Goal: Information Seeking & Learning: Find specific fact

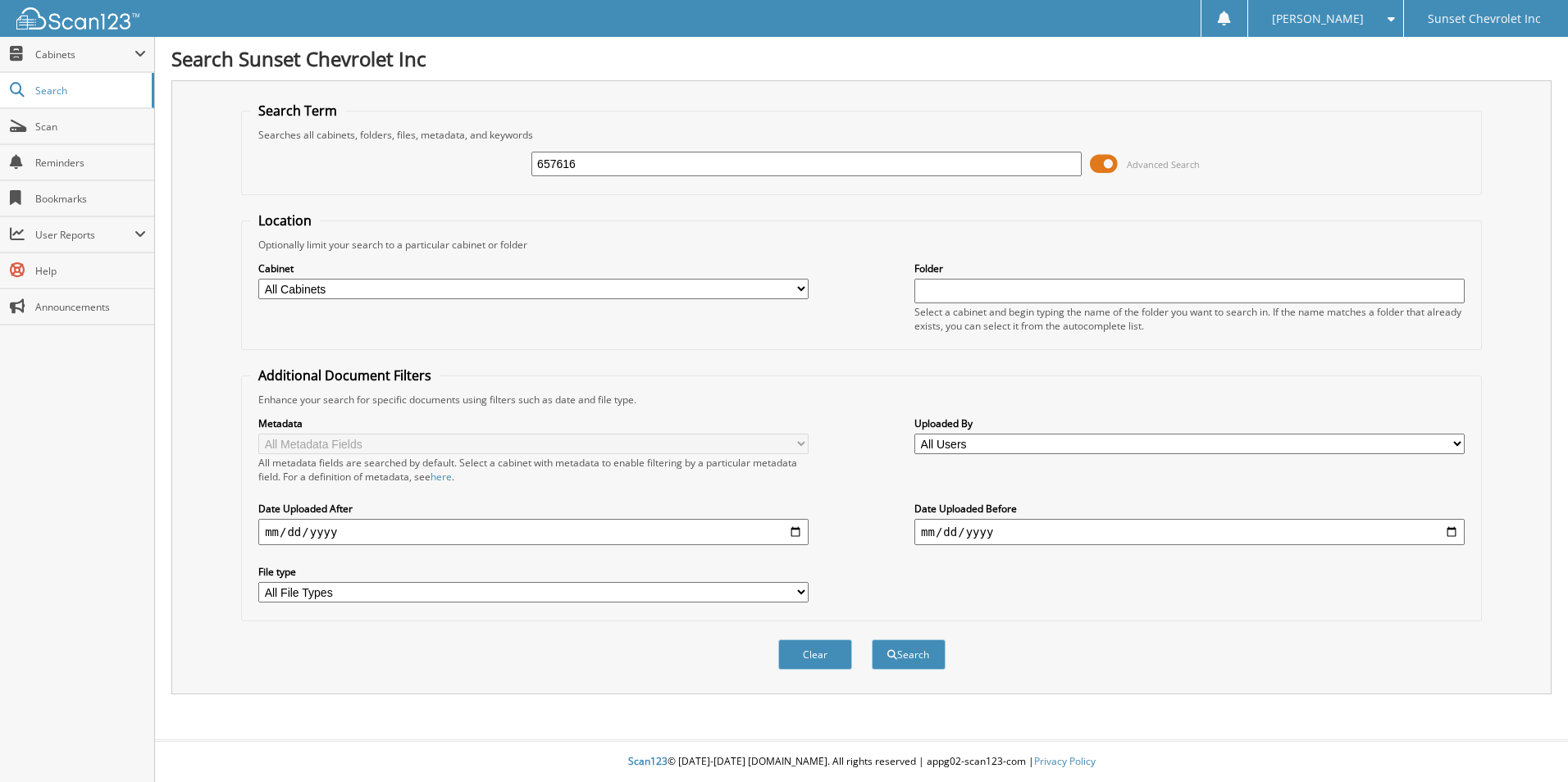
type input "657616"
click at [872, 640] on button "Search" at bounding box center [909, 655] width 74 height 30
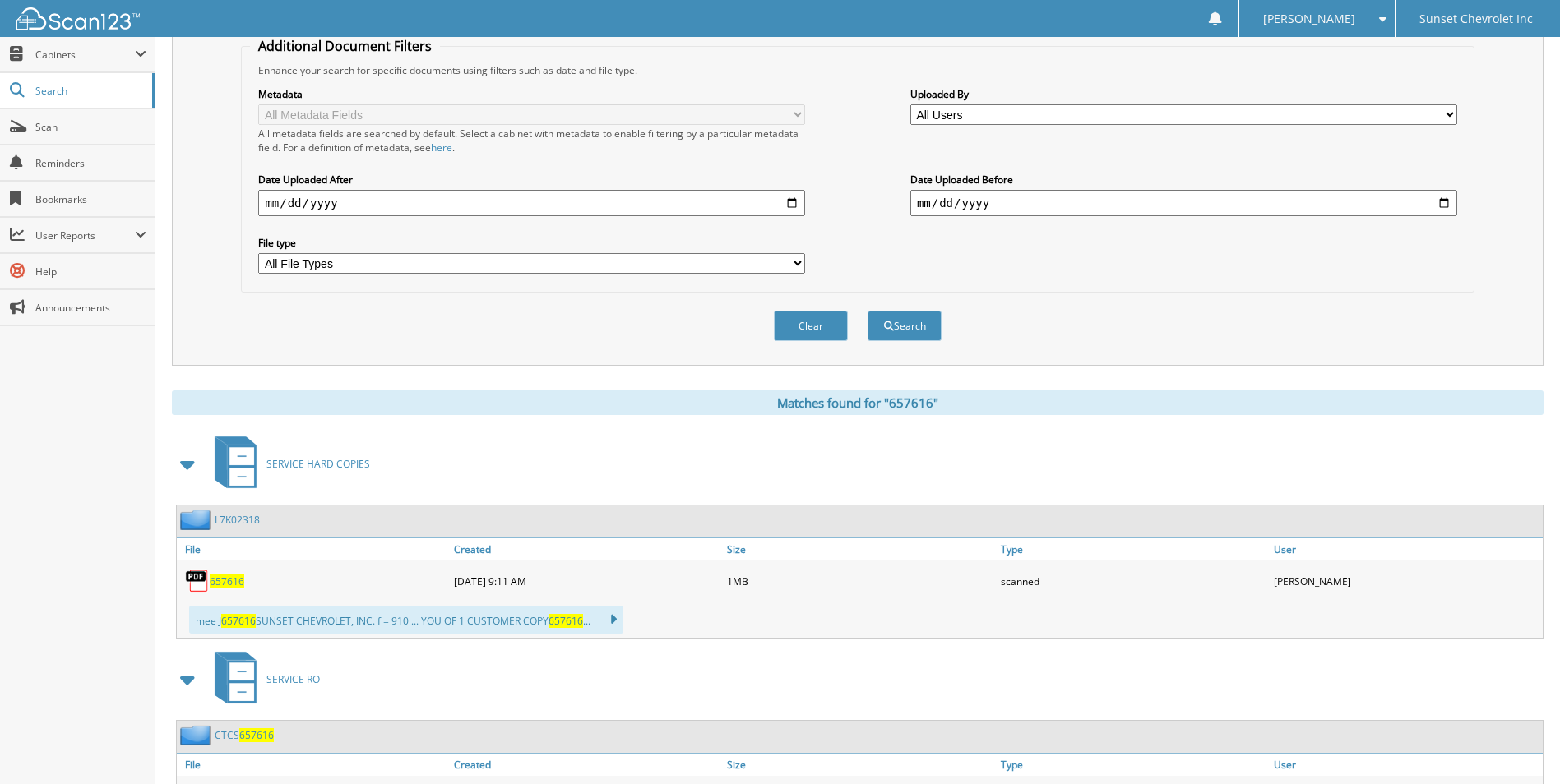
scroll to position [450, 0]
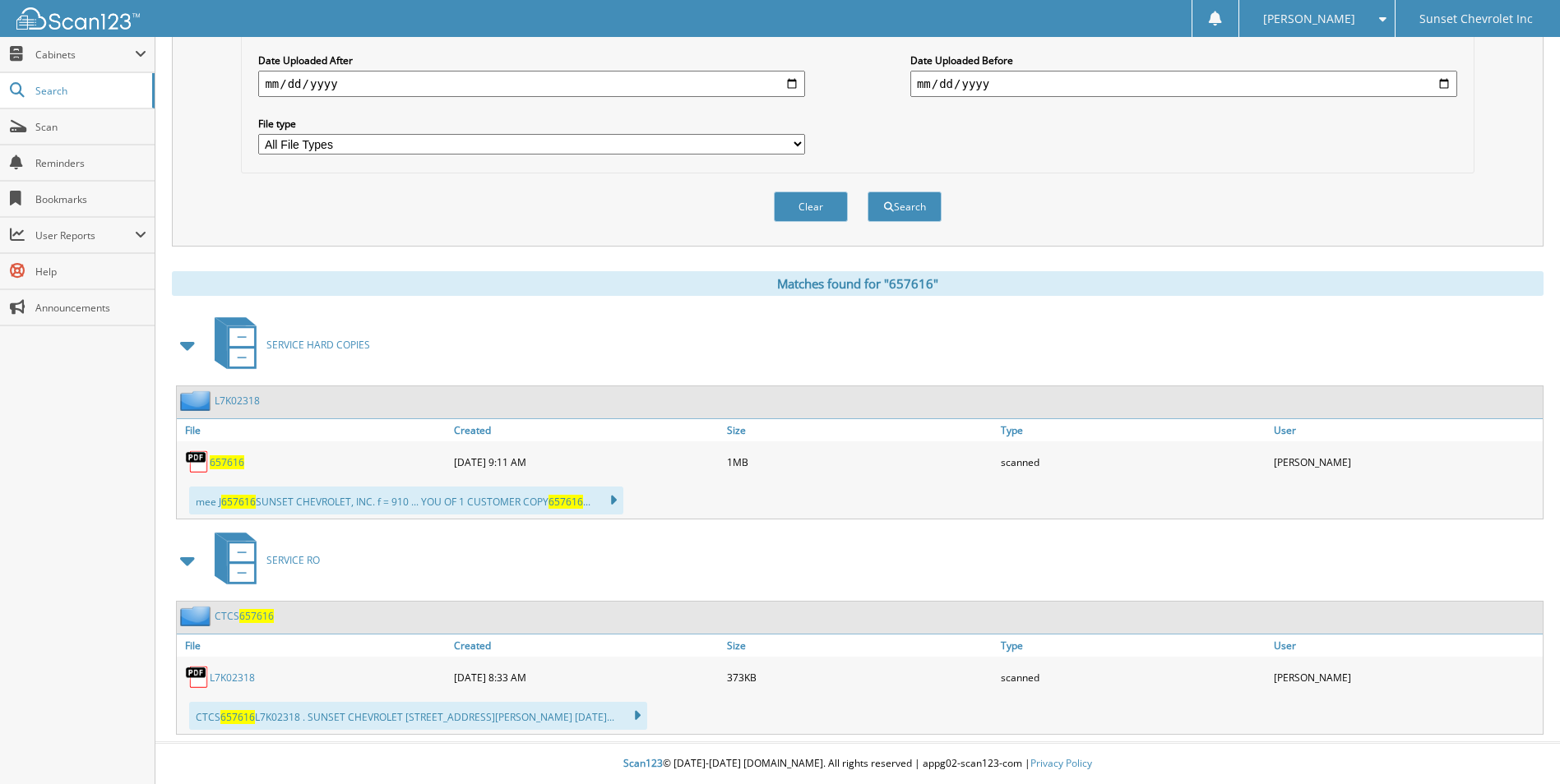
click at [231, 676] on link "L7K02318" at bounding box center [232, 678] width 46 height 14
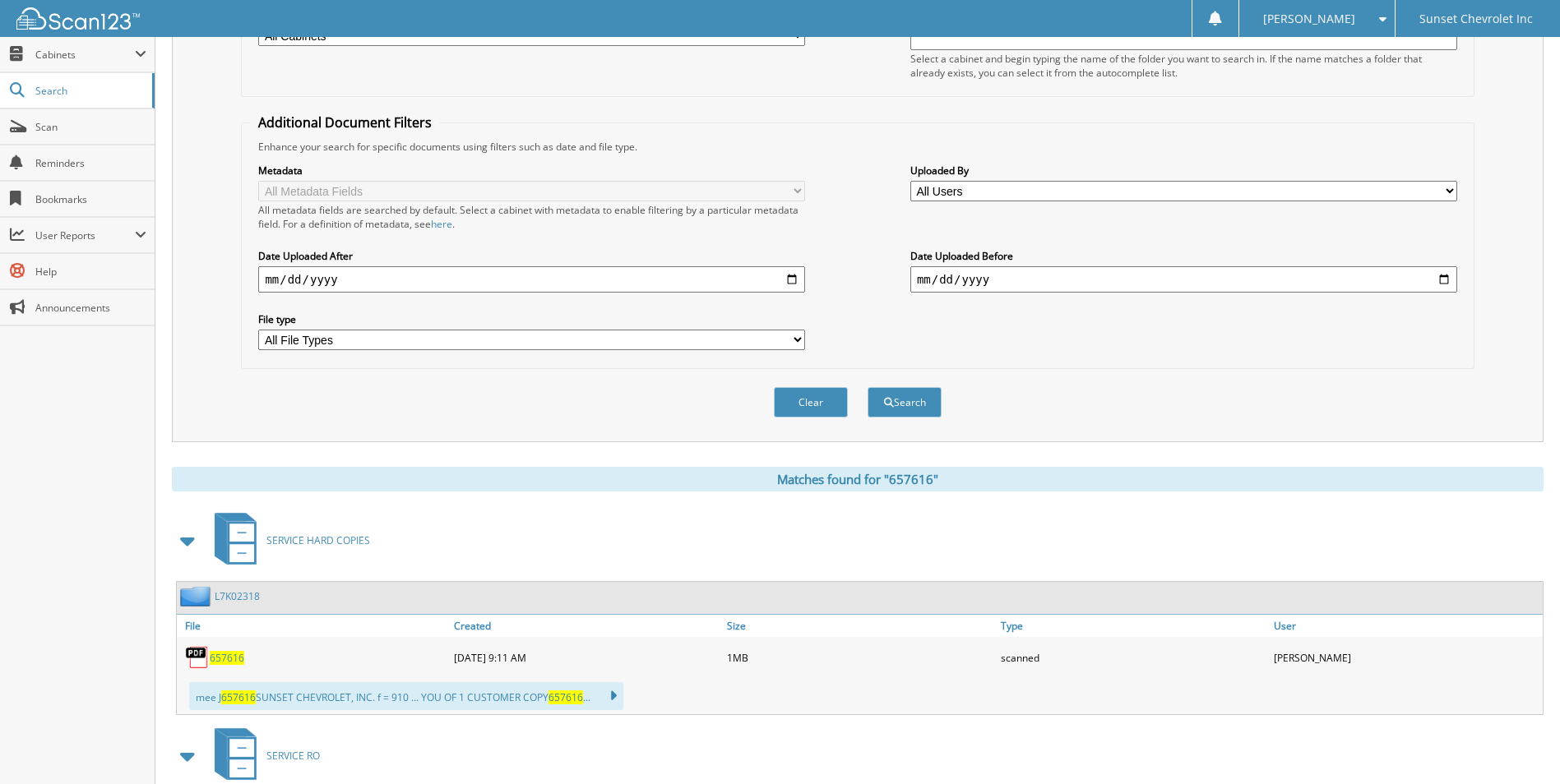
scroll to position [0, 0]
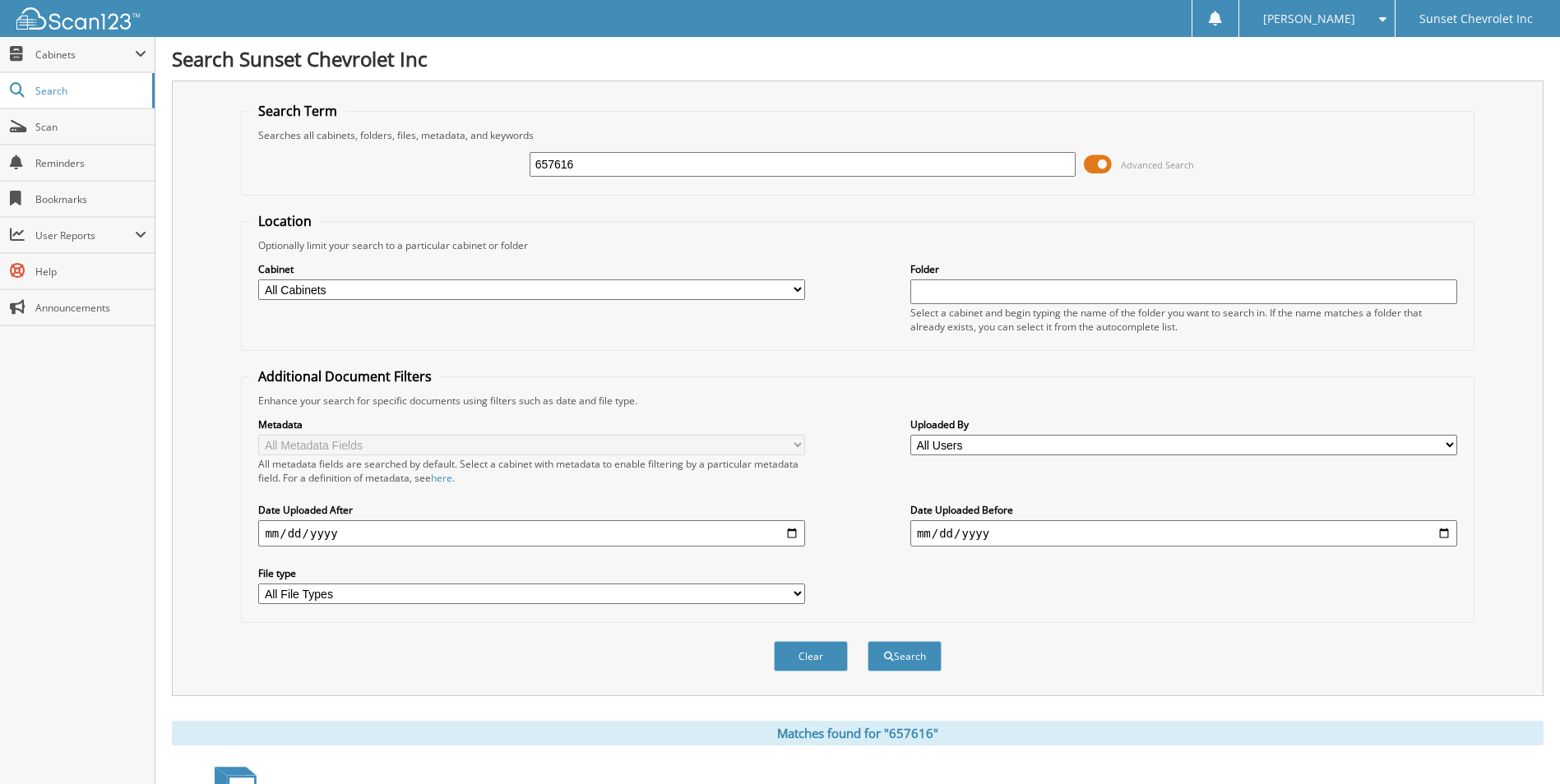
drag, startPoint x: 599, startPoint y: 164, endPoint x: 469, endPoint y: 150, distance: 130.8
click at [469, 150] on div "657616 Advanced Search" at bounding box center [857, 164] width 1215 height 45
type input "660198"
click at [867, 641] on button "Search" at bounding box center [904, 656] width 74 height 30
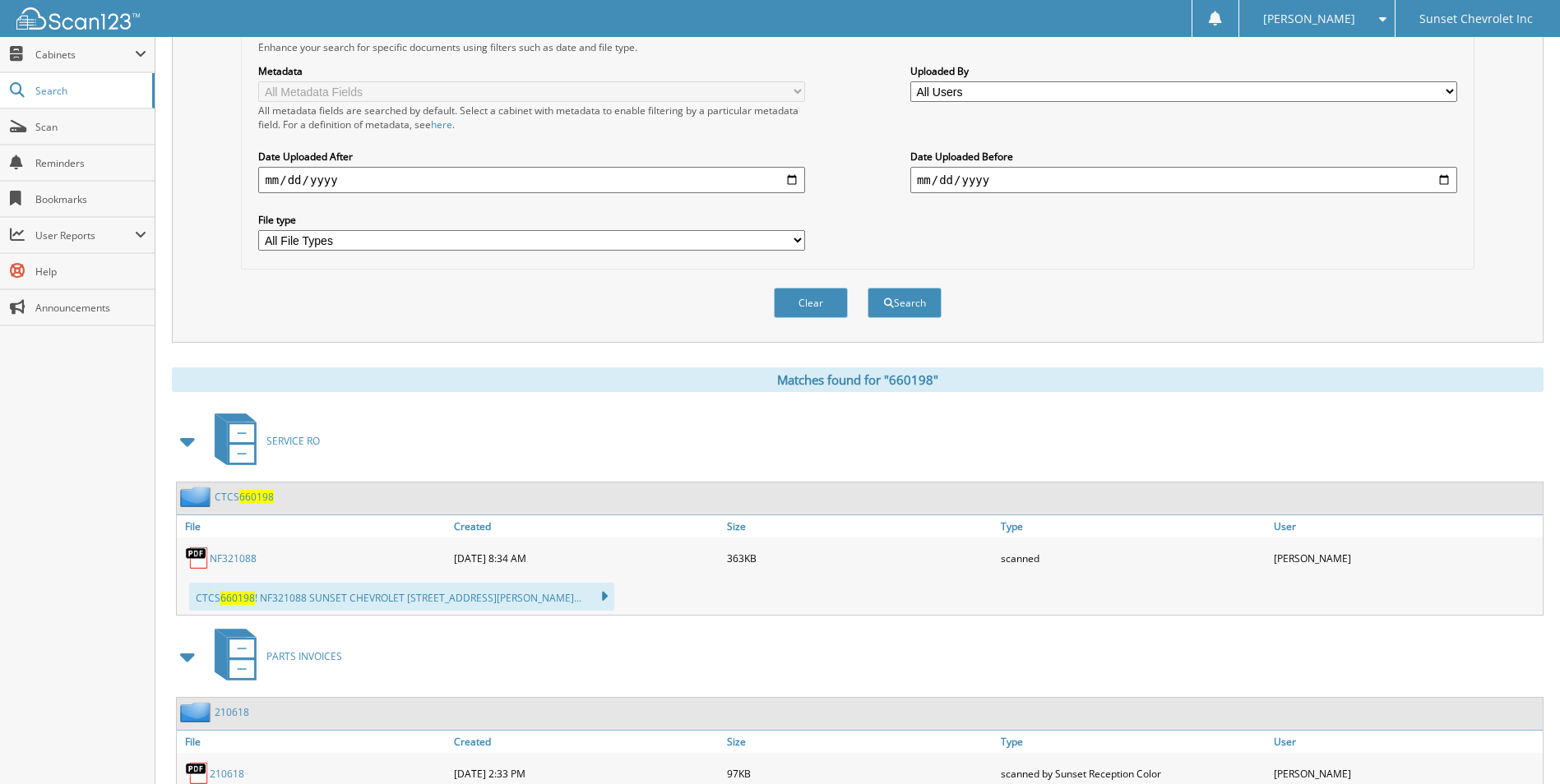
scroll to position [411, 0]
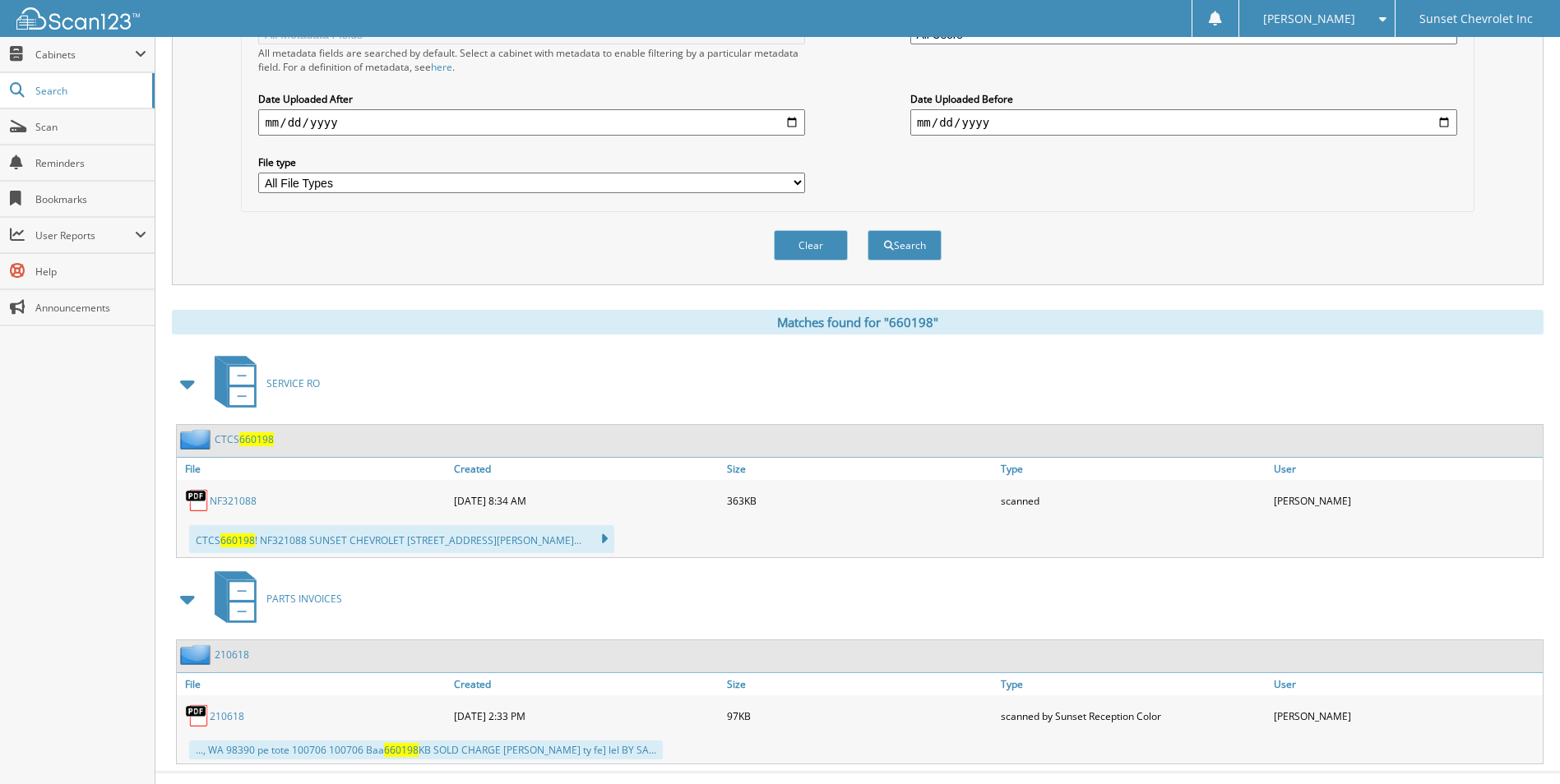
click at [241, 504] on link "NF321088" at bounding box center [233, 501] width 47 height 14
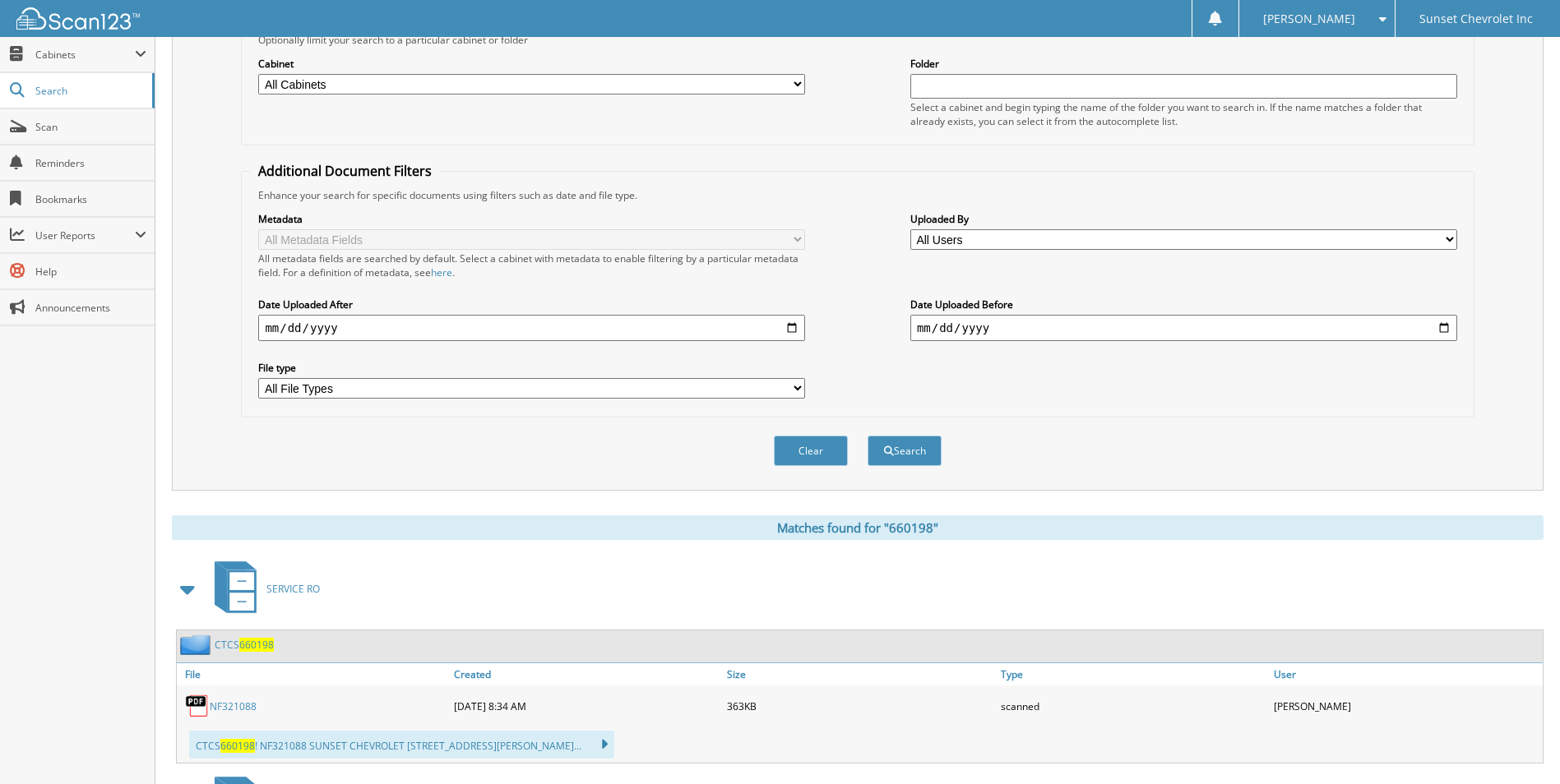
scroll to position [0, 0]
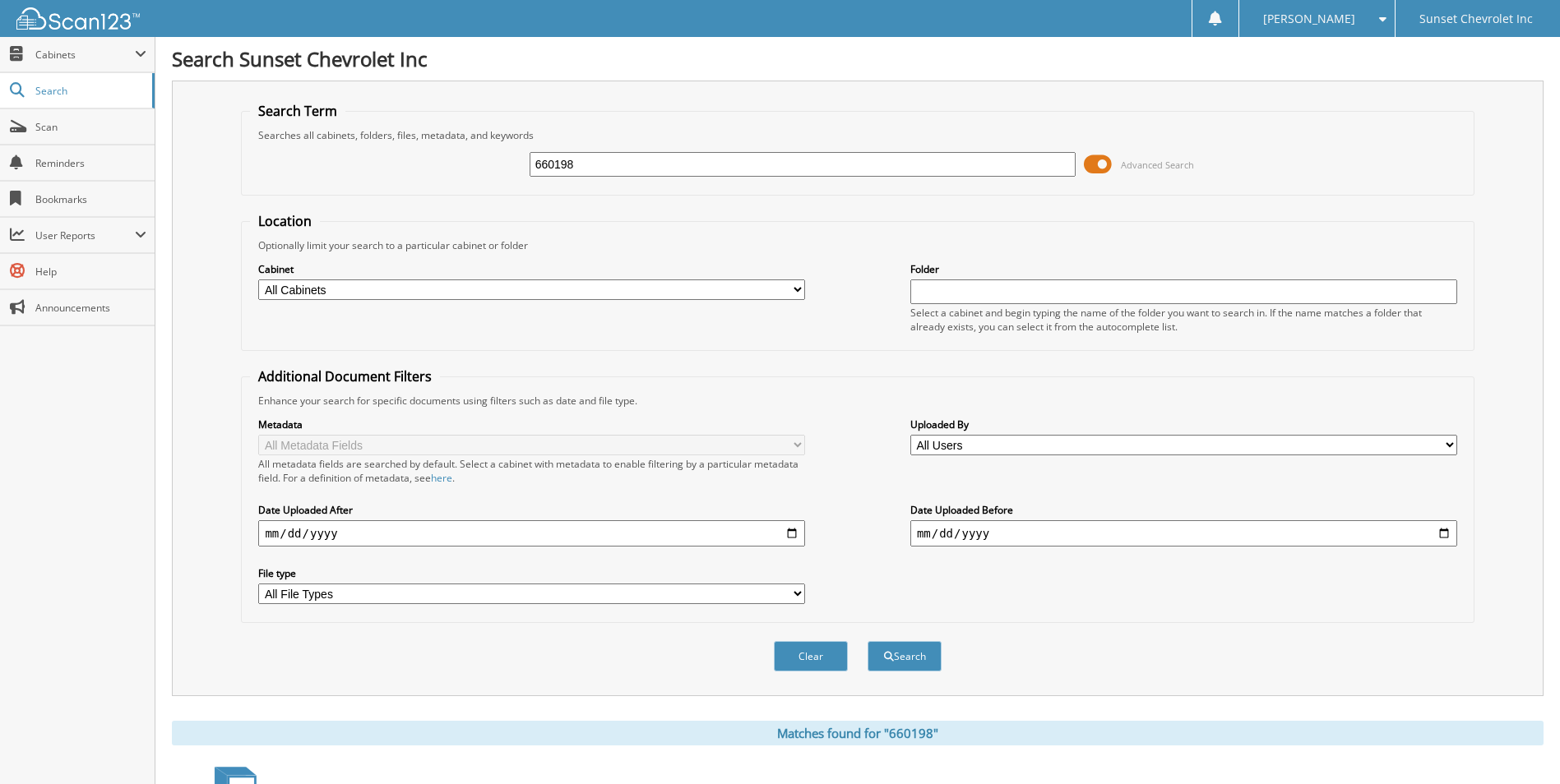
drag, startPoint x: 634, startPoint y: 163, endPoint x: 477, endPoint y: 151, distance: 157.5
click at [477, 151] on div "660198 Advanced Search" at bounding box center [857, 164] width 1215 height 45
type input "660214"
click at [867, 641] on button "Search" at bounding box center [904, 656] width 74 height 30
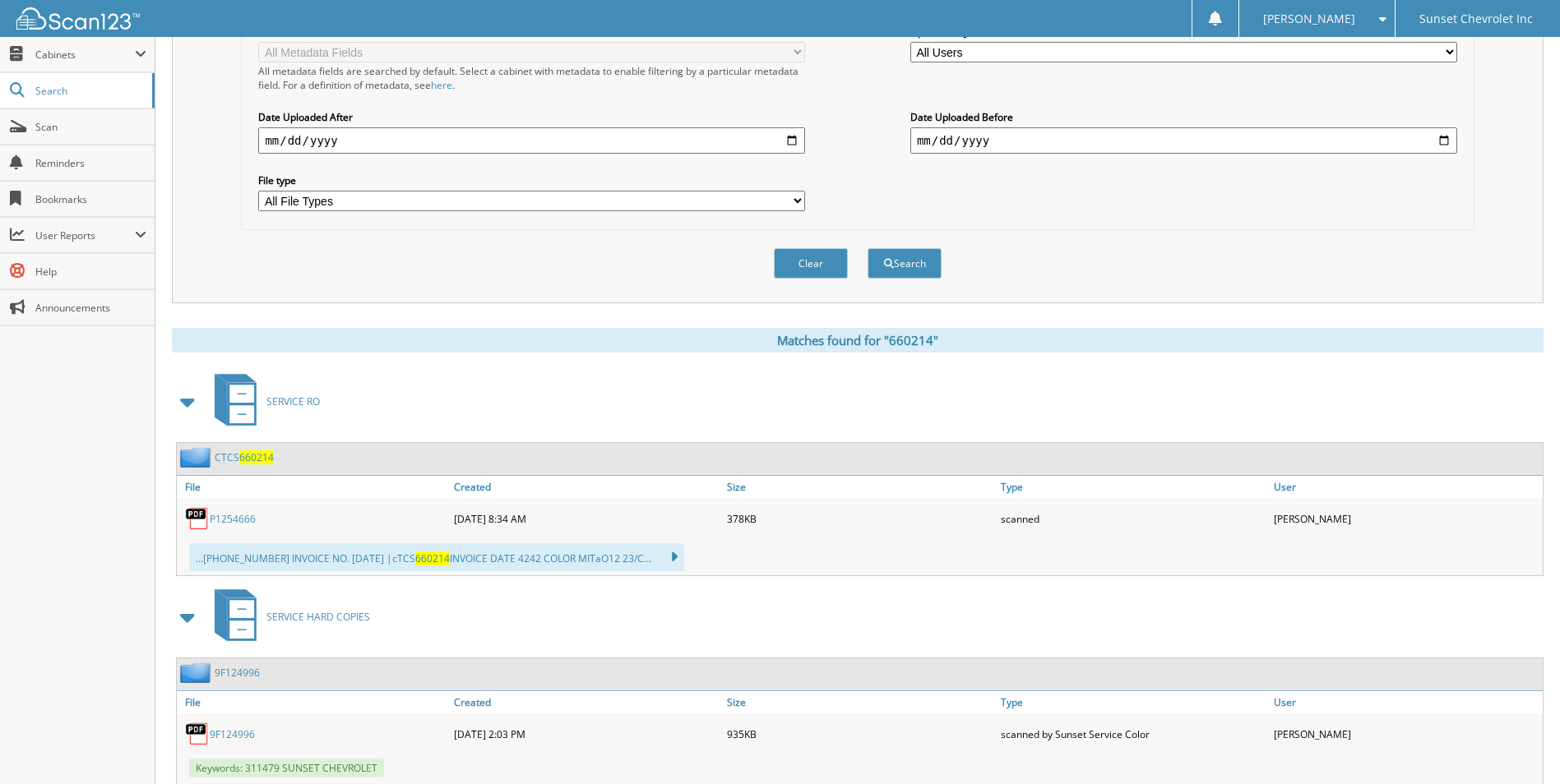
scroll to position [411, 0]
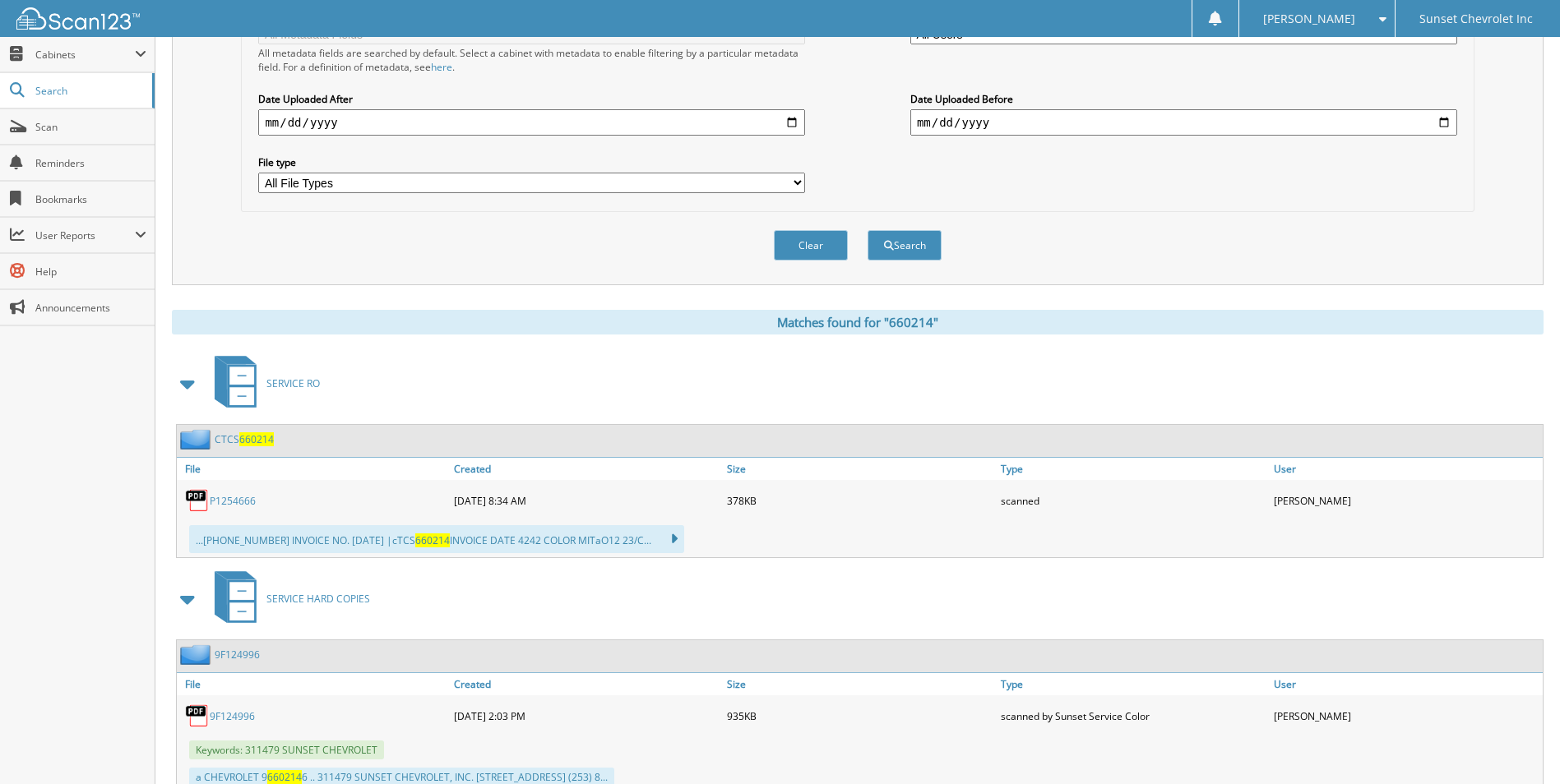
click at [261, 442] on span "660214" at bounding box center [256, 440] width 35 height 14
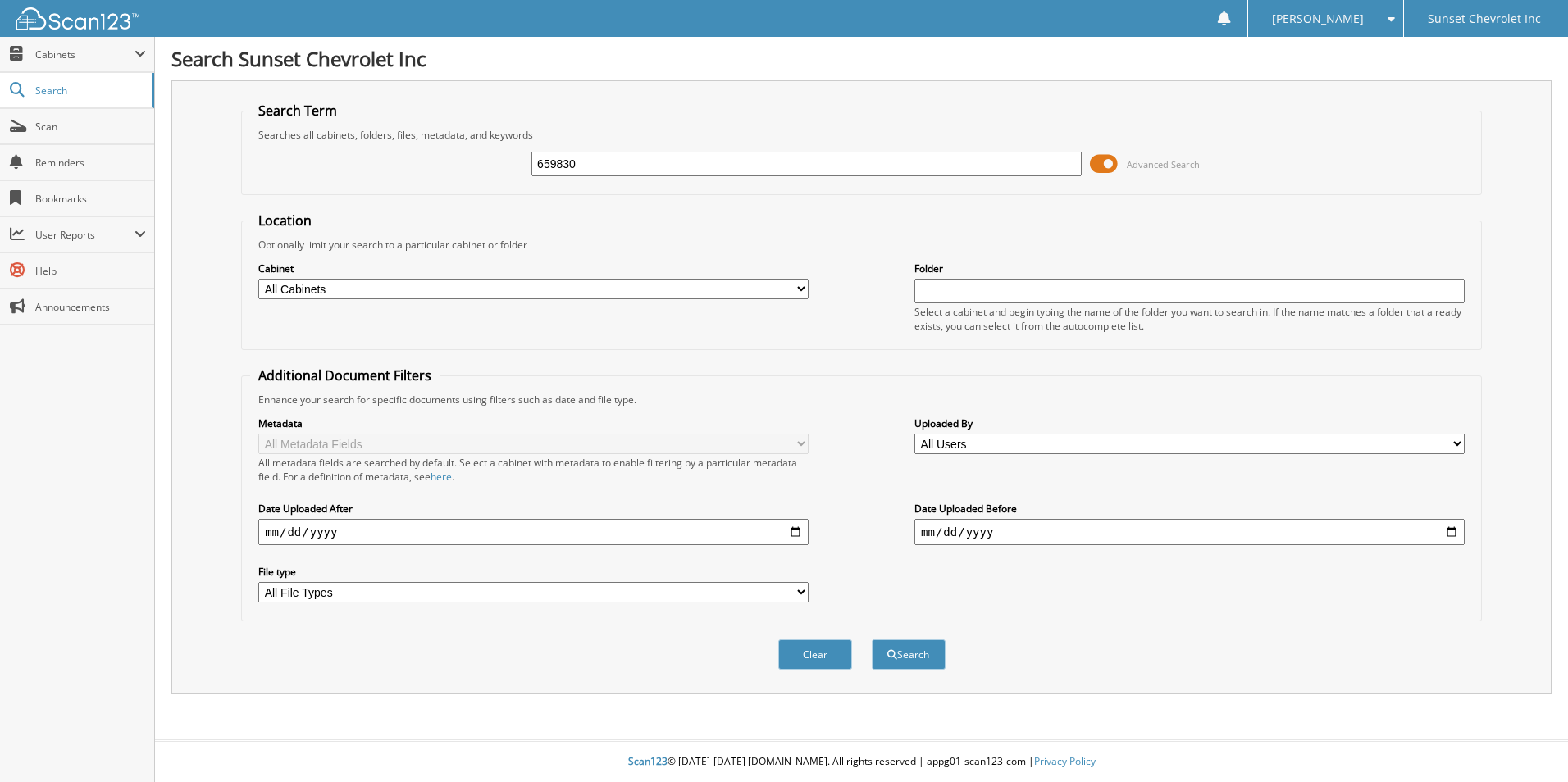
type input "659830"
click at [872, 640] on button "Search" at bounding box center [909, 655] width 74 height 30
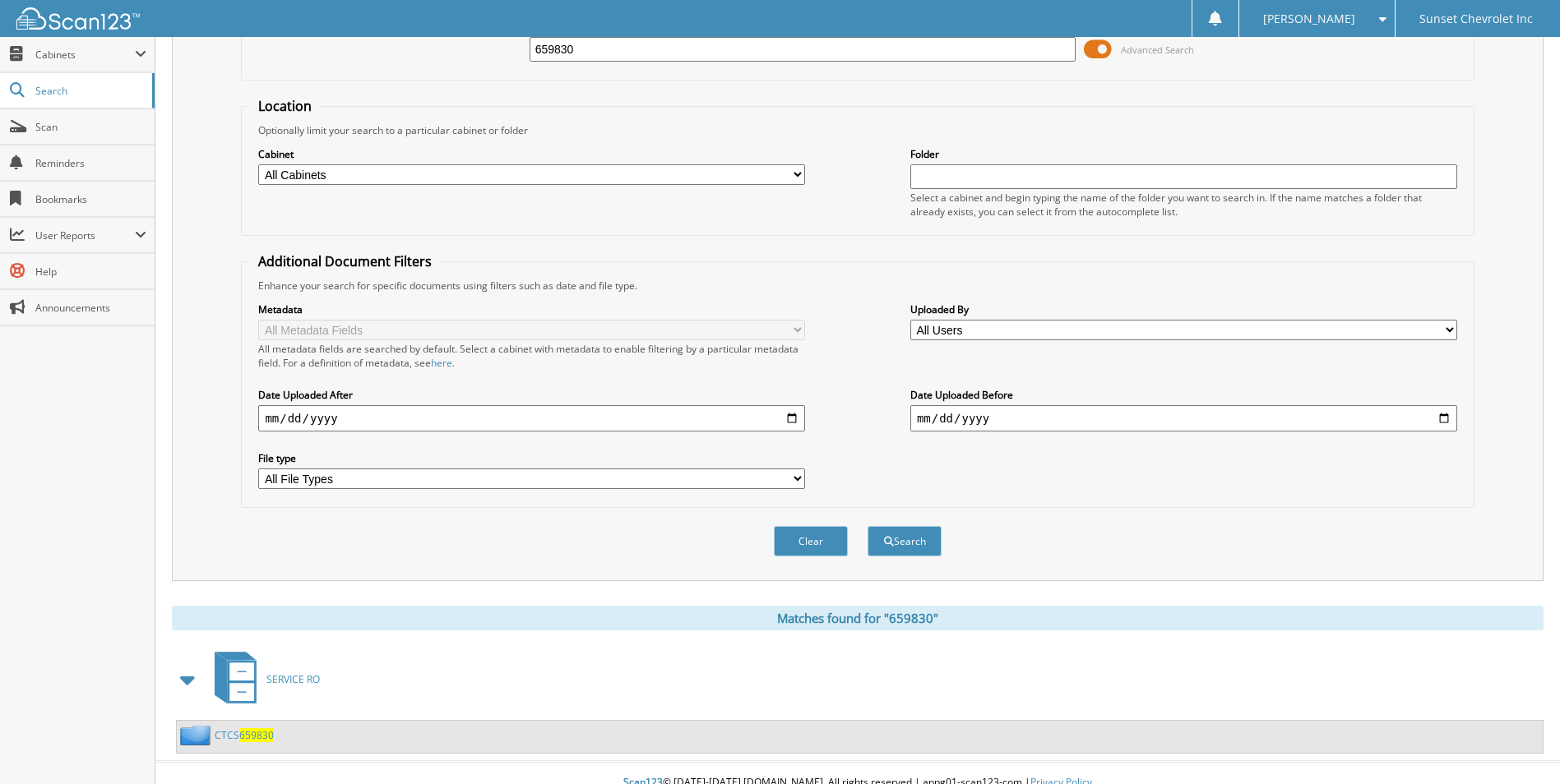
scroll to position [135, 0]
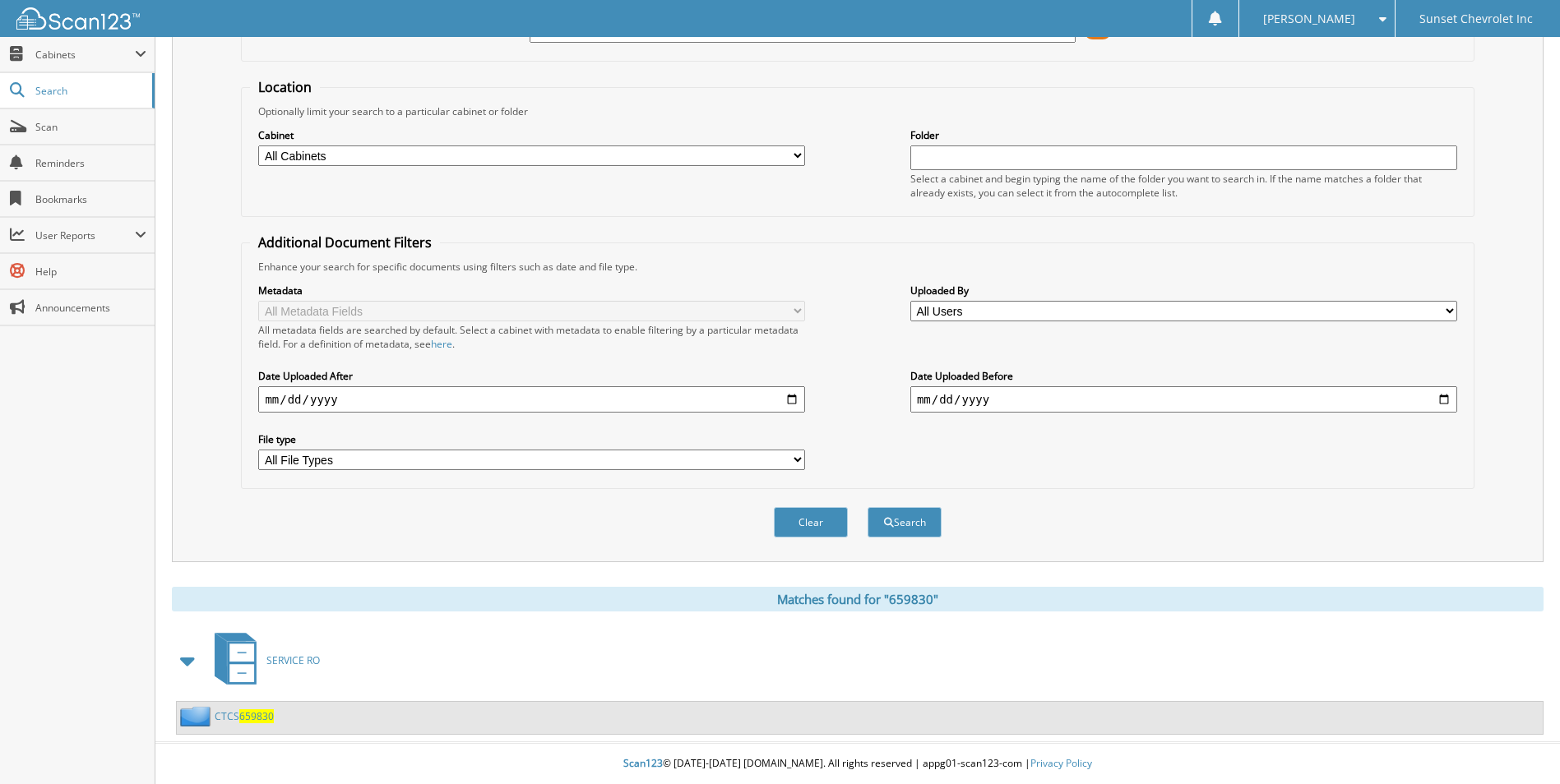
click at [260, 720] on span "659830" at bounding box center [256, 716] width 35 height 14
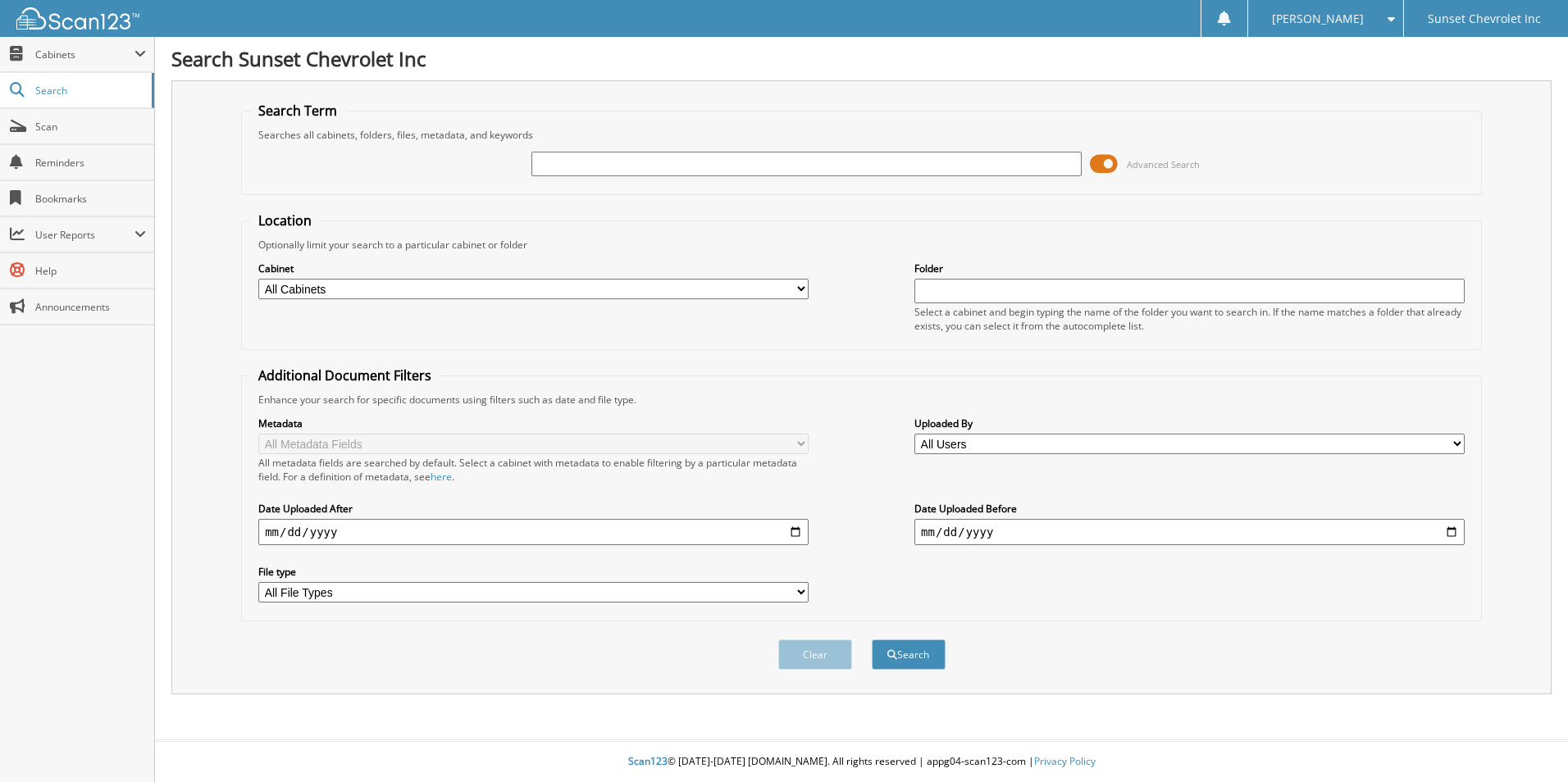
click at [548, 160] on input "text" at bounding box center [806, 164] width 550 height 25
type input "659641"
click at [872, 640] on button "Search" at bounding box center [909, 655] width 74 height 30
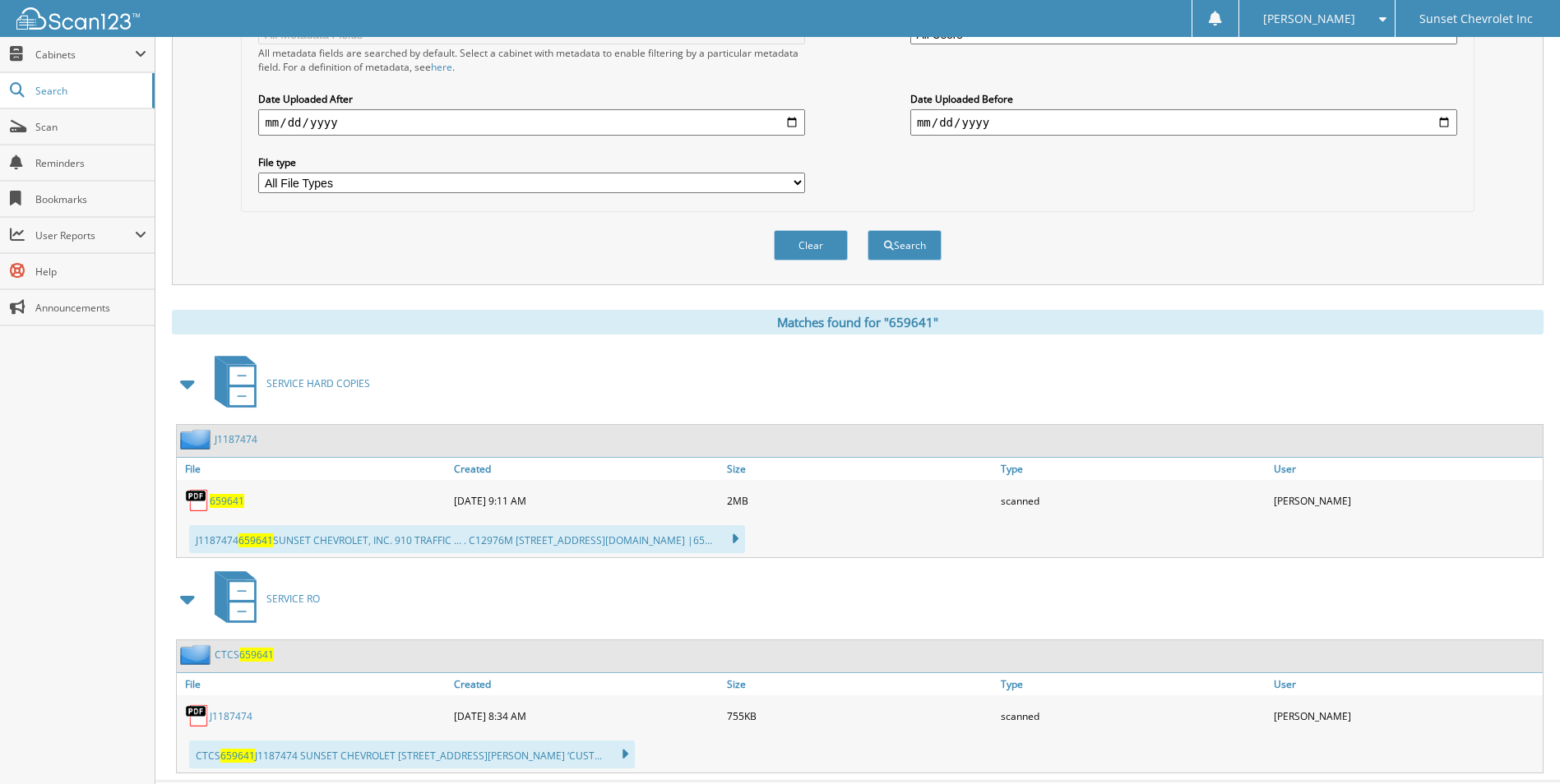
scroll to position [450, 0]
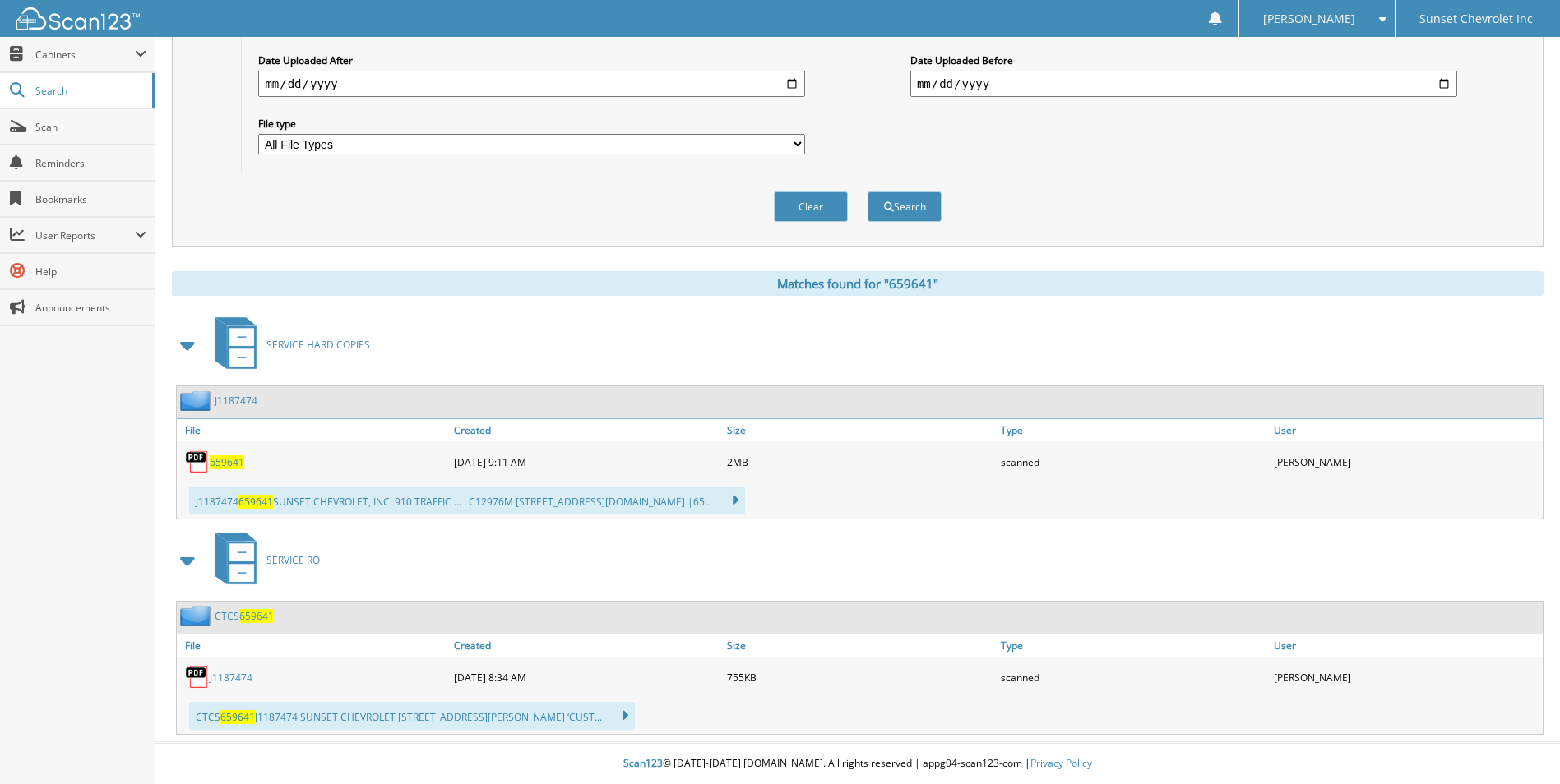
click at [245, 677] on link "J1187474" at bounding box center [231, 678] width 43 height 14
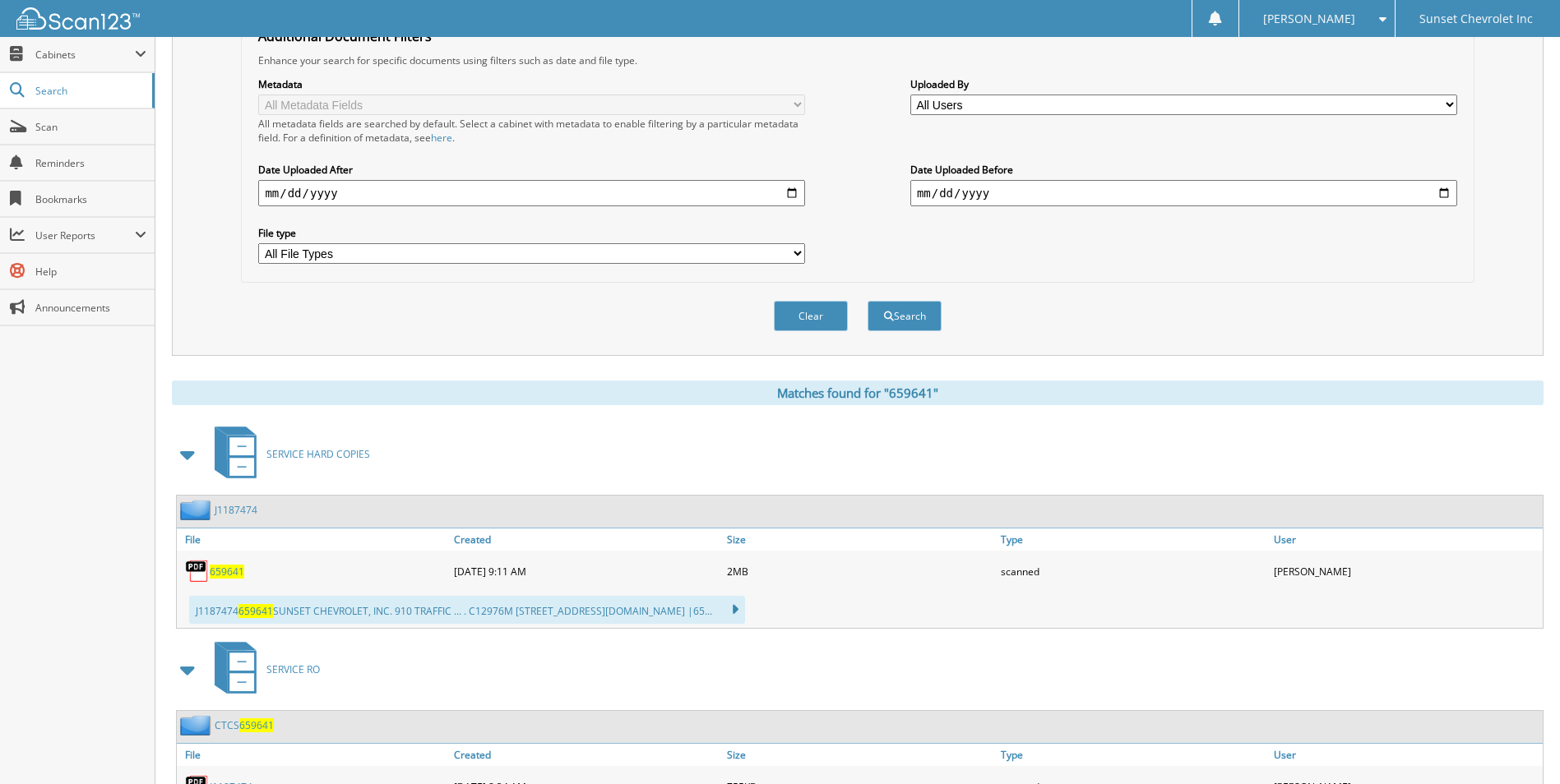
scroll to position [39, 0]
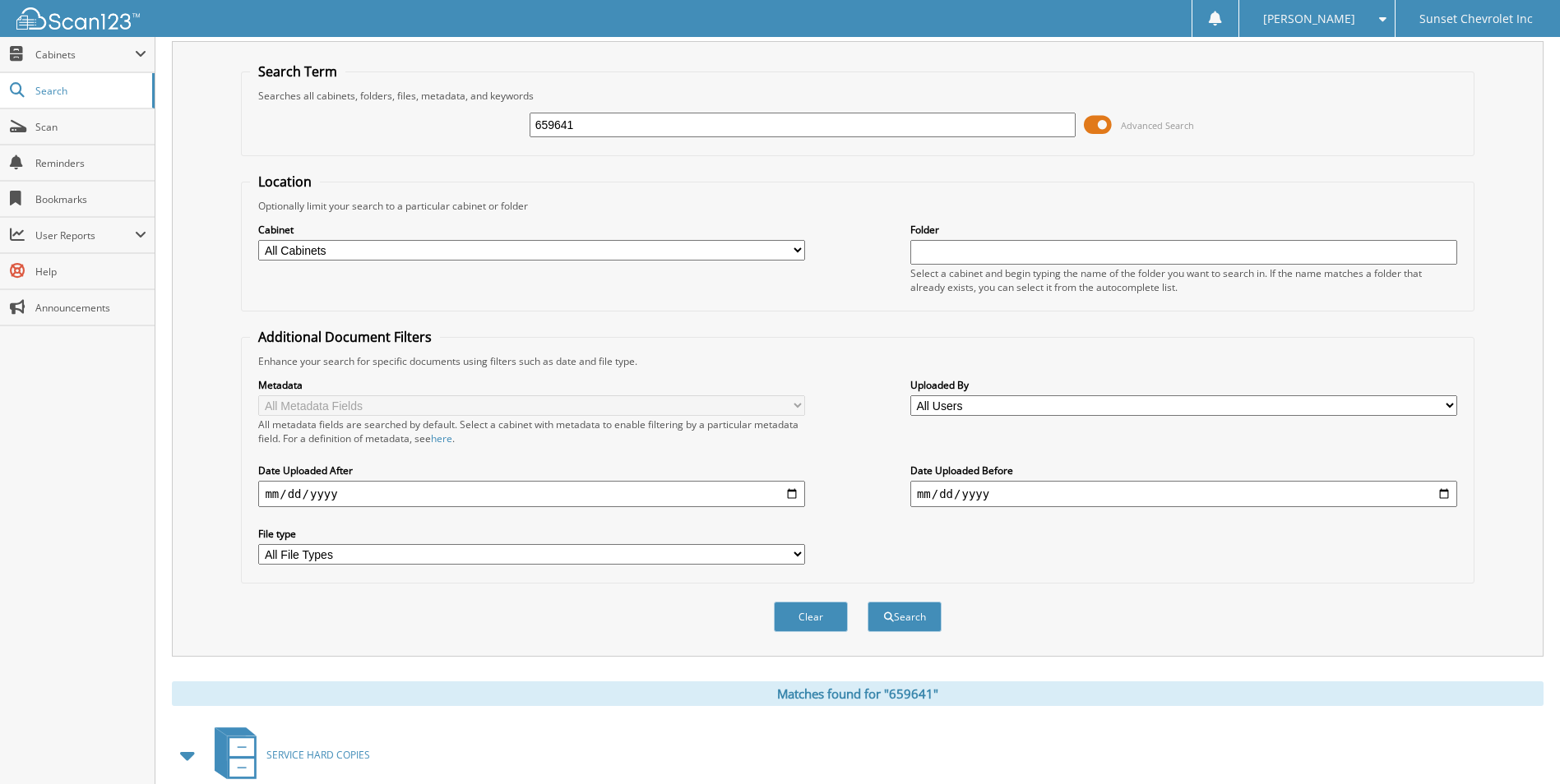
drag, startPoint x: 613, startPoint y: 122, endPoint x: 457, endPoint y: 103, distance: 157.2
click at [457, 103] on div "659641 Advanced Search" at bounding box center [857, 125] width 1215 height 45
type input "660322"
click at [867, 602] on button "Search" at bounding box center [904, 617] width 74 height 30
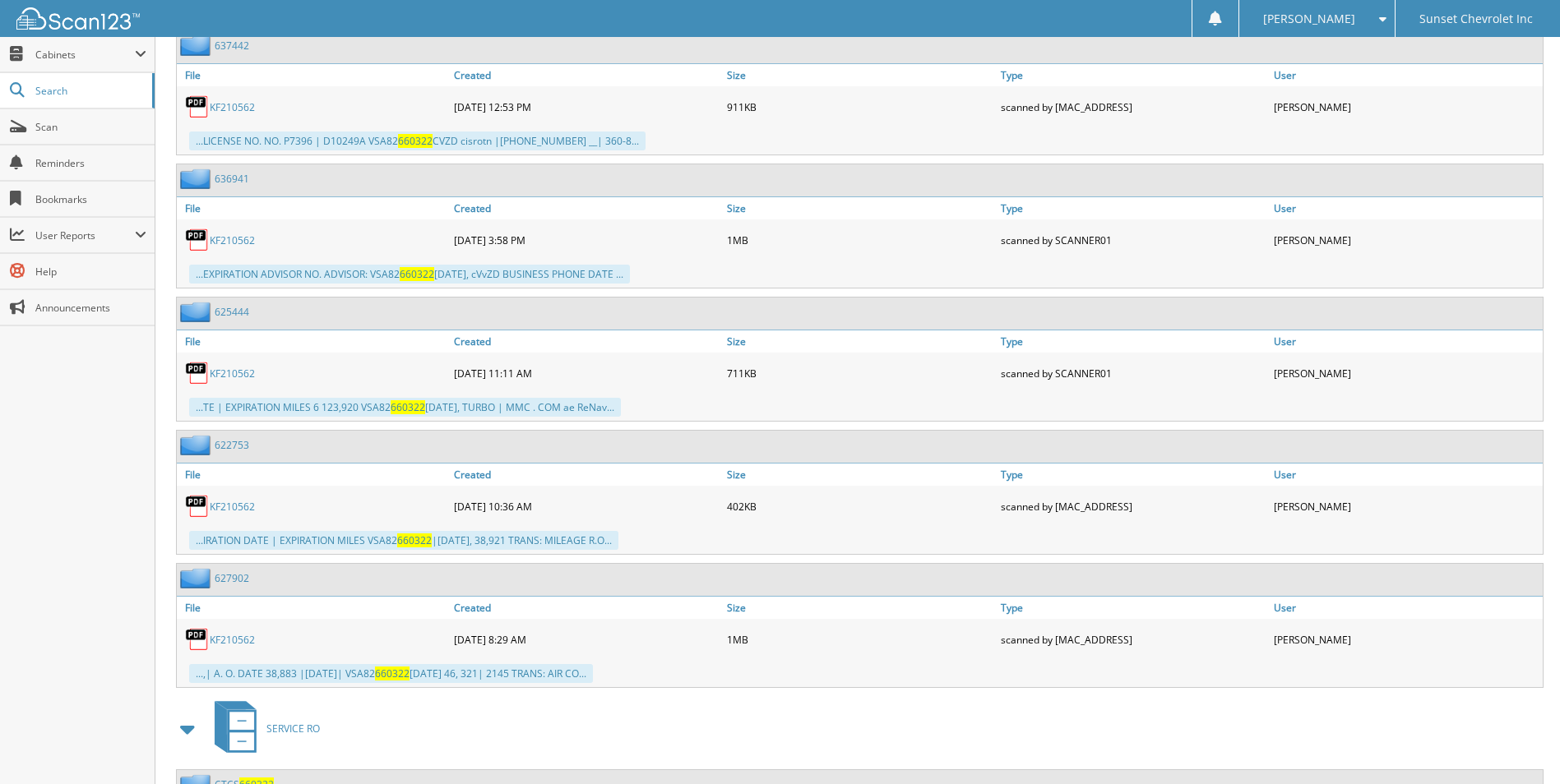
scroll to position [1607, 0]
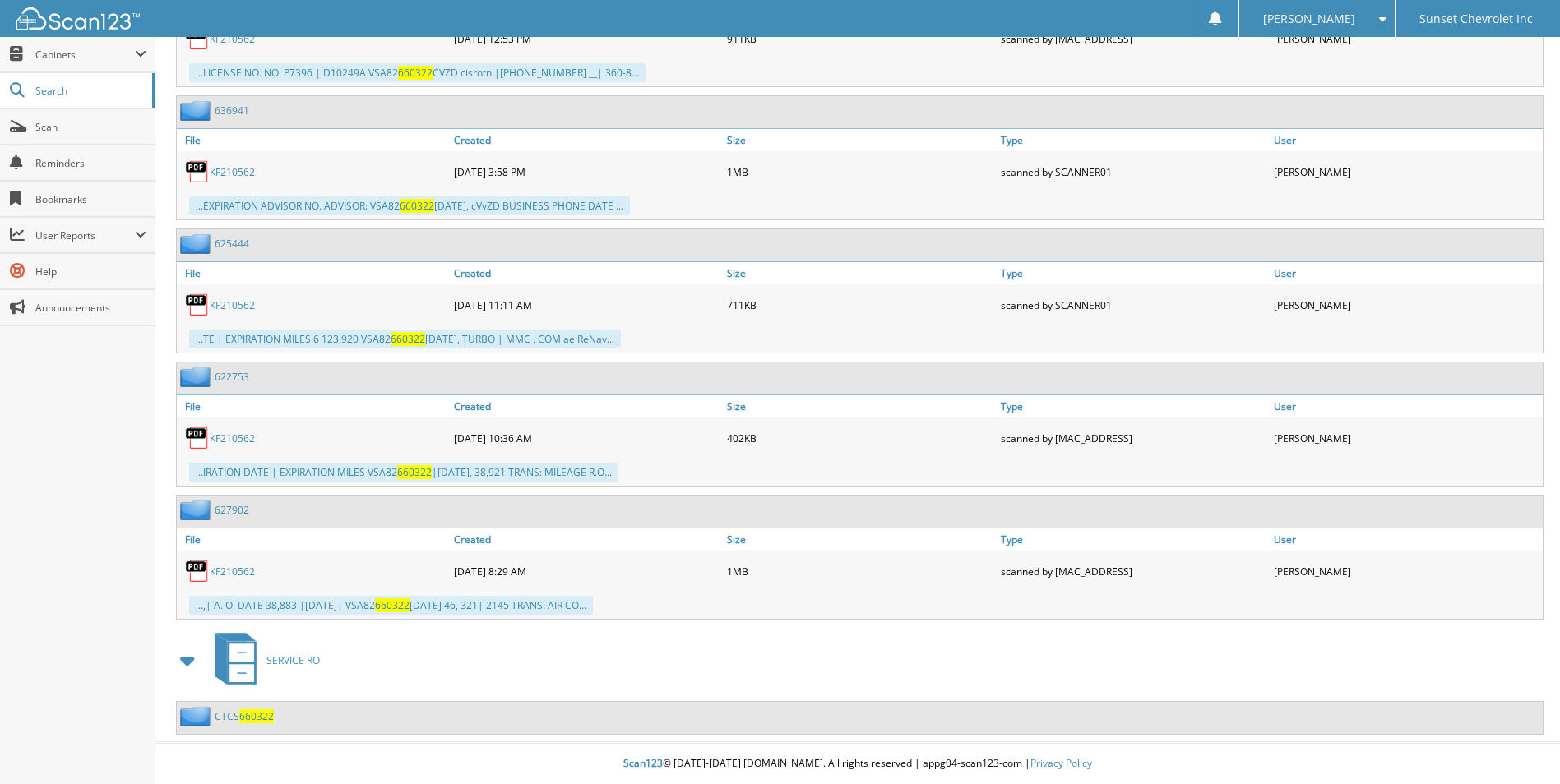
click at [253, 715] on span "660322" at bounding box center [256, 716] width 35 height 14
